Goal: Task Accomplishment & Management: Complete application form

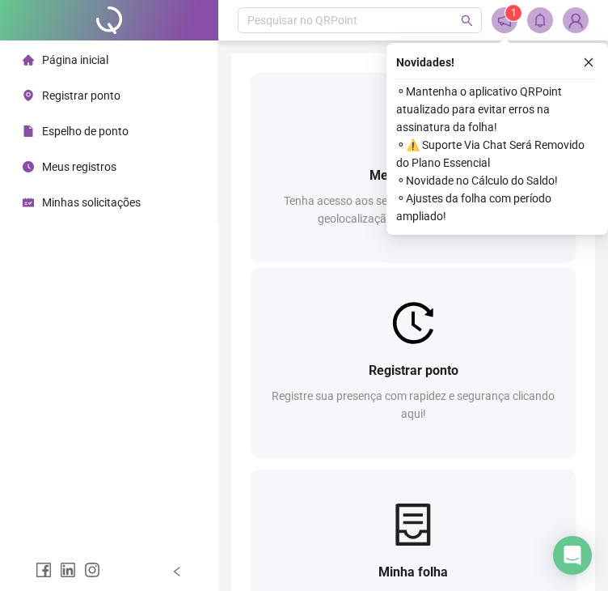
click at [83, 98] on span "Registrar ponto" at bounding box center [81, 95] width 78 height 13
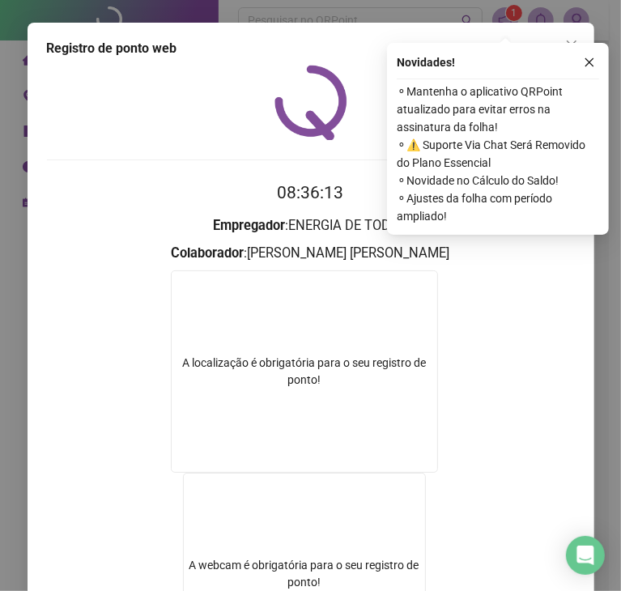
scroll to position [189, 0]
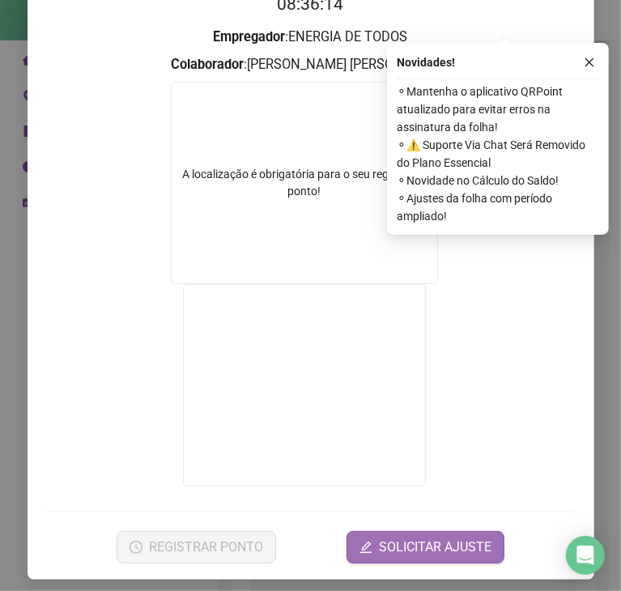
click at [412, 549] on button "SOLICITAR AJUSTE" at bounding box center [425, 547] width 158 height 32
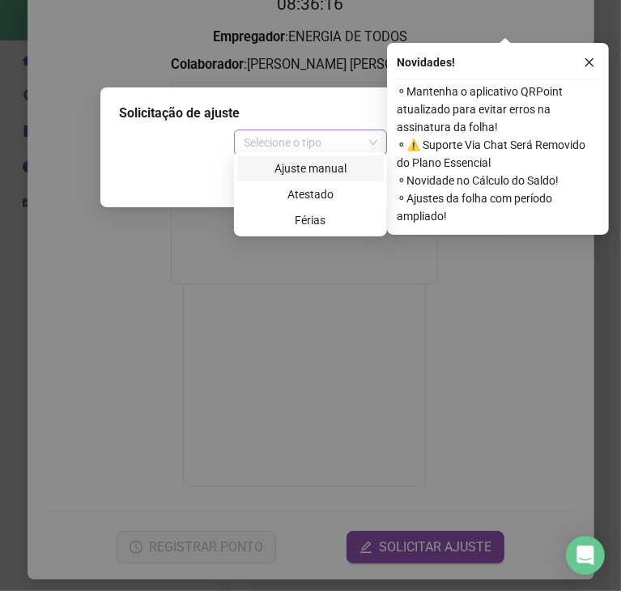
click at [372, 133] on span "Selecione o tipo" at bounding box center [310, 142] width 133 height 24
click at [328, 163] on div "Ajuste manual" at bounding box center [310, 168] width 127 height 18
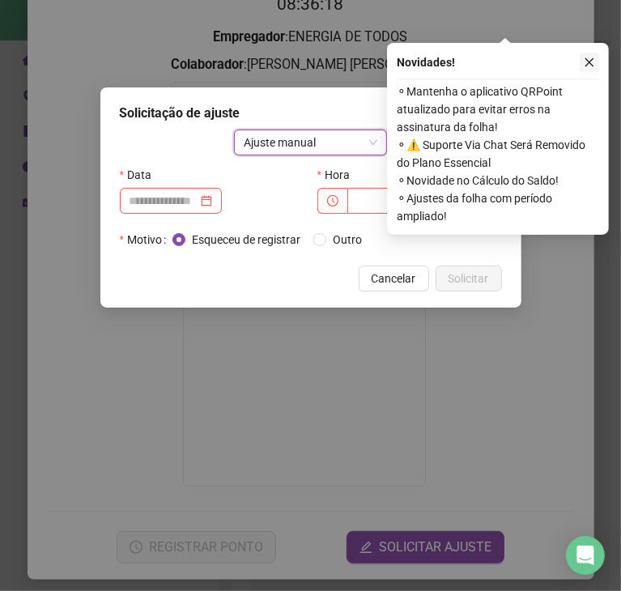
click at [592, 54] on button "button" at bounding box center [588, 62] width 19 height 19
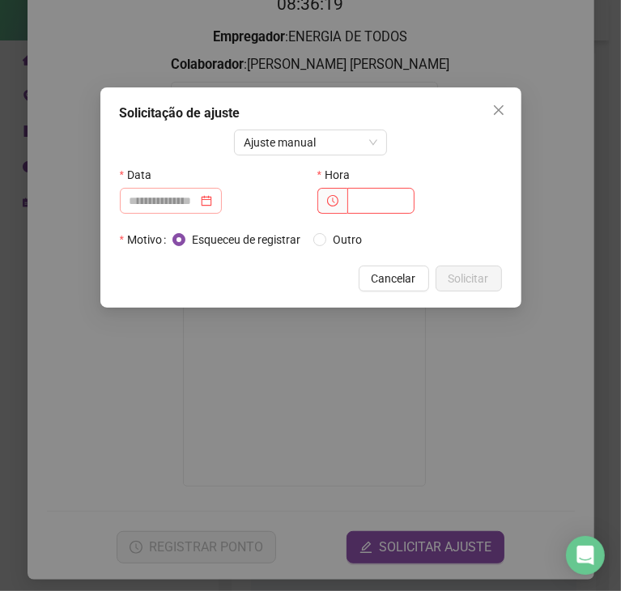
click at [212, 197] on div at bounding box center [170, 201] width 83 height 18
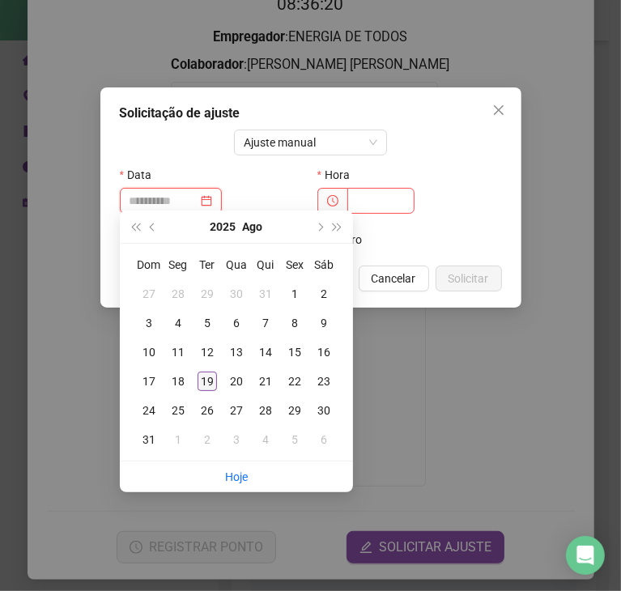
type input "**********"
click at [208, 384] on div "19" at bounding box center [206, 380] width 19 height 19
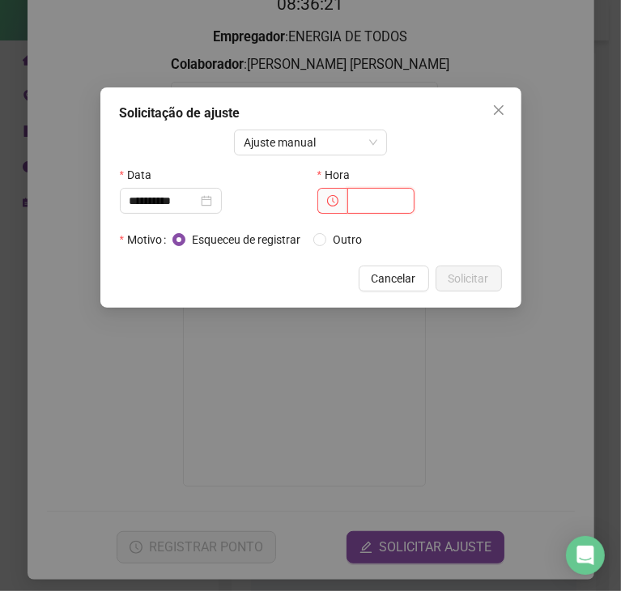
click at [371, 200] on input "text" at bounding box center [380, 201] width 67 height 26
type input "*****"
click at [456, 269] on span "Solicitar" at bounding box center [468, 278] width 40 height 18
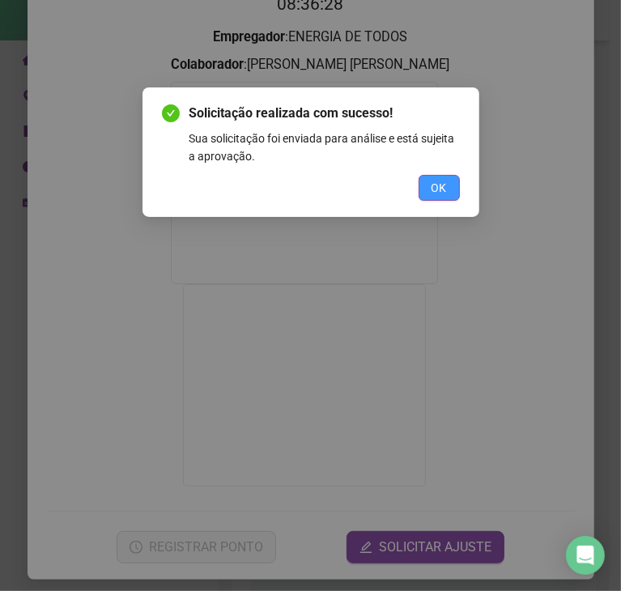
click at [440, 182] on span "OK" at bounding box center [438, 188] width 15 height 18
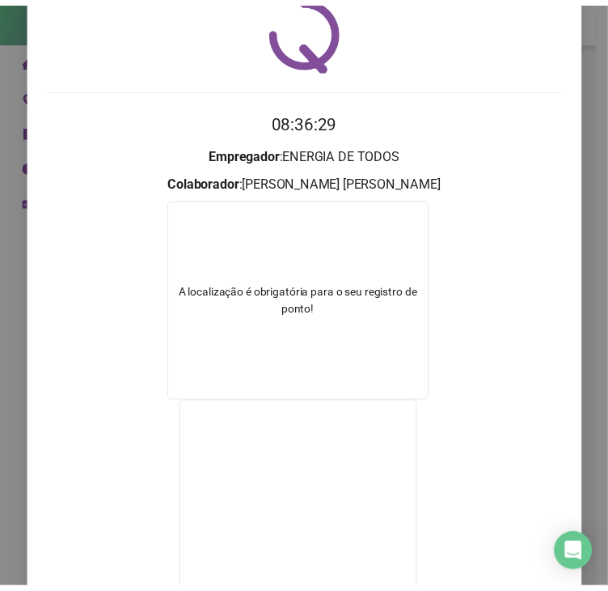
scroll to position [0, 0]
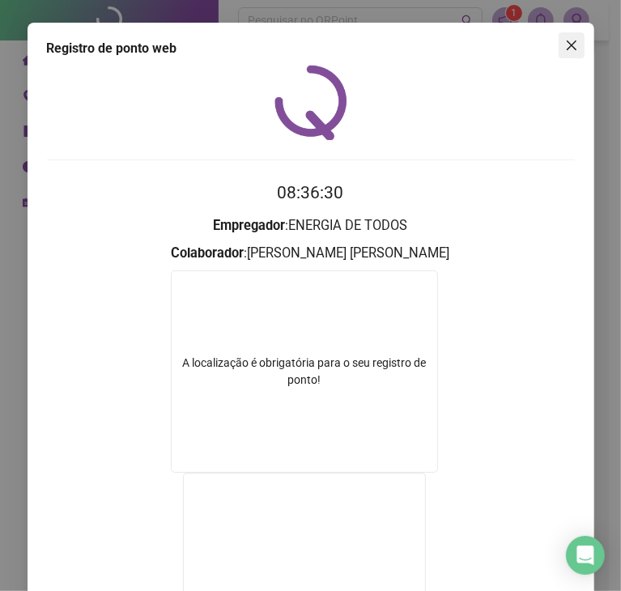
click at [566, 46] on button "Close" at bounding box center [571, 45] width 26 height 26
